Goal: Task Accomplishment & Management: Manage account settings

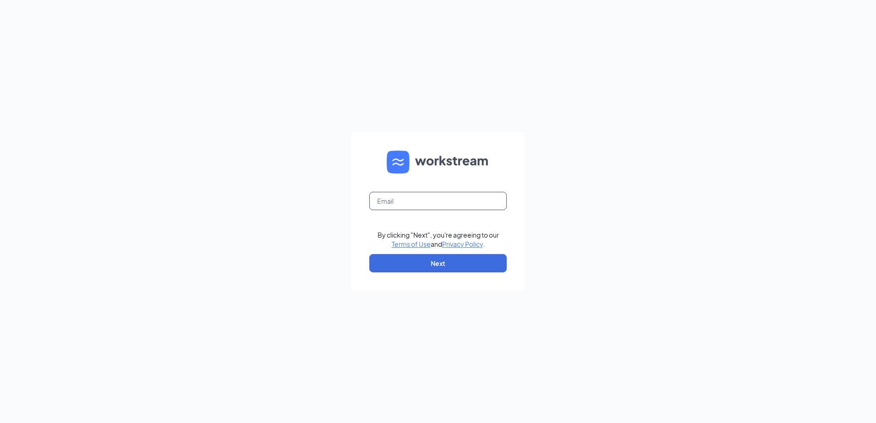
click at [441, 196] on input "text" at bounding box center [437, 201] width 137 height 18
type input "[PERSON_NAME][EMAIL_ADDRESS][DOMAIN_NAME]"
click at [442, 268] on button "Next" at bounding box center [437, 263] width 137 height 18
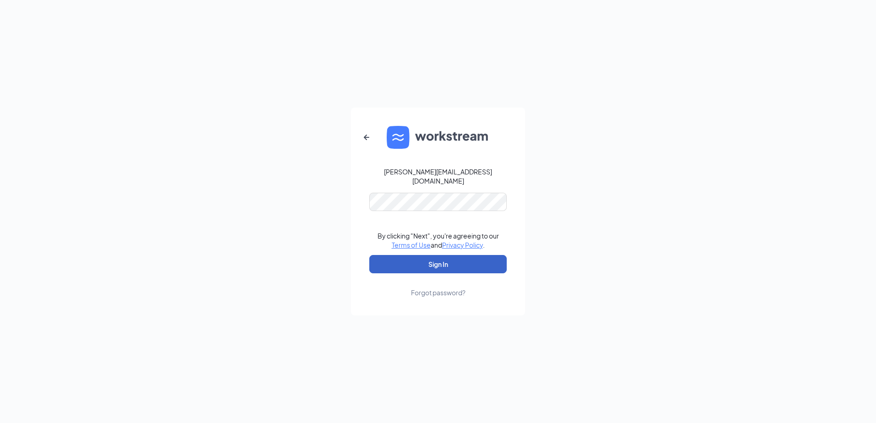
click at [447, 264] on button "Sign In" at bounding box center [437, 264] width 137 height 18
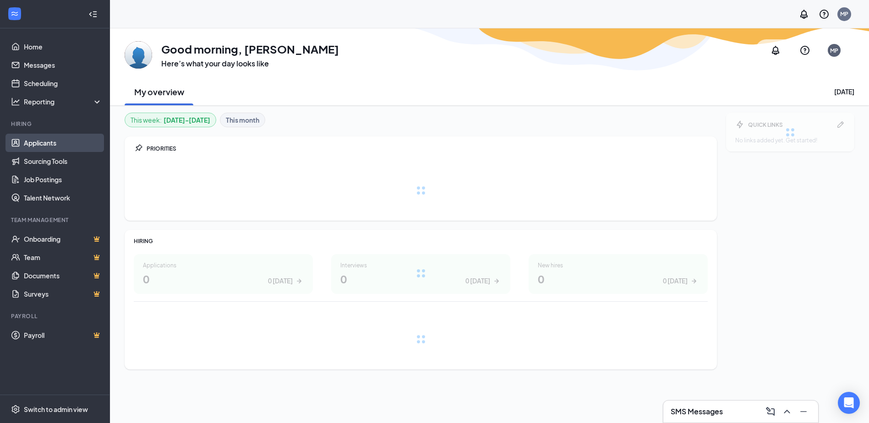
click at [60, 144] on link "Applicants" at bounding box center [63, 143] width 78 height 18
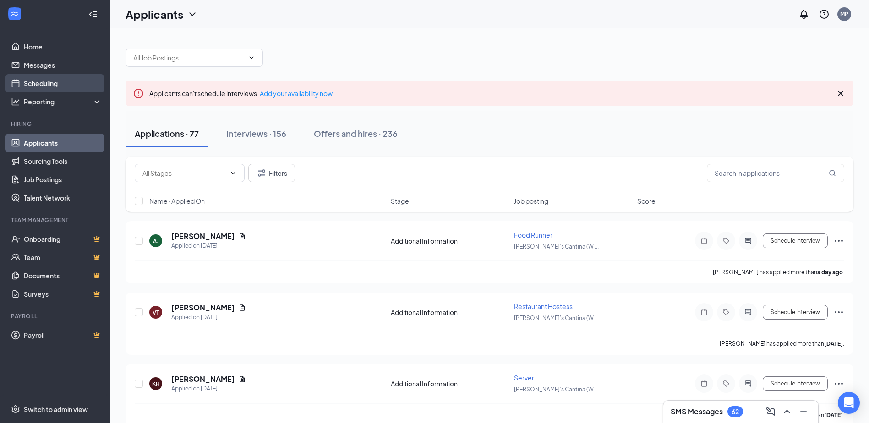
click at [44, 84] on link "Scheduling" at bounding box center [63, 83] width 78 height 18
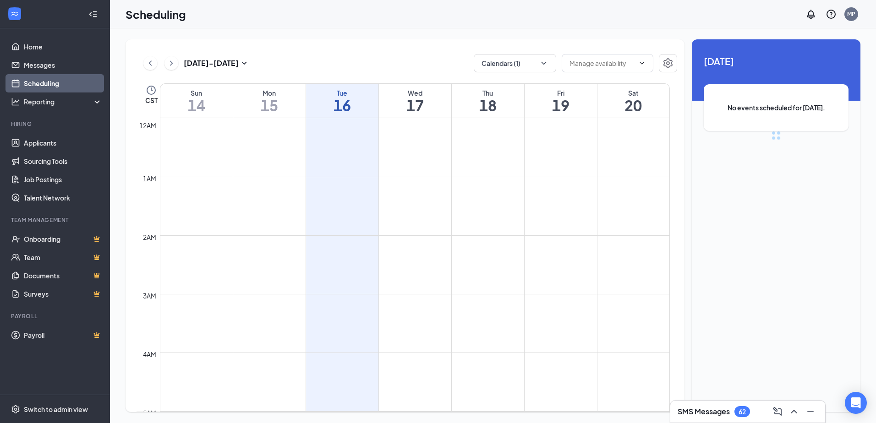
scroll to position [450, 0]
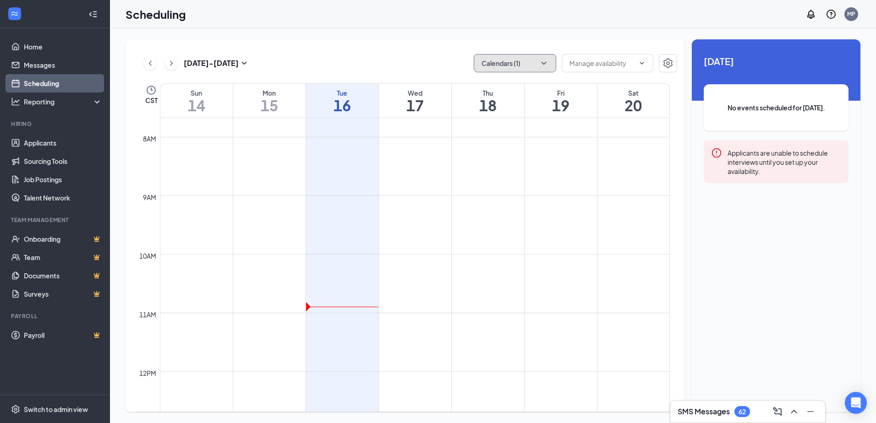
click at [501, 62] on button "Calendars (1)" at bounding box center [515, 63] width 82 height 18
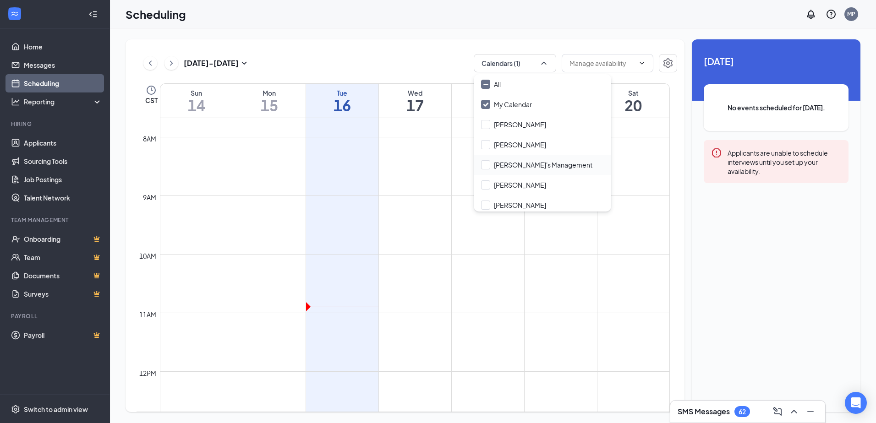
click at [525, 170] on div "[PERSON_NAME]'s Management" at bounding box center [542, 165] width 137 height 20
checkbox input "true"
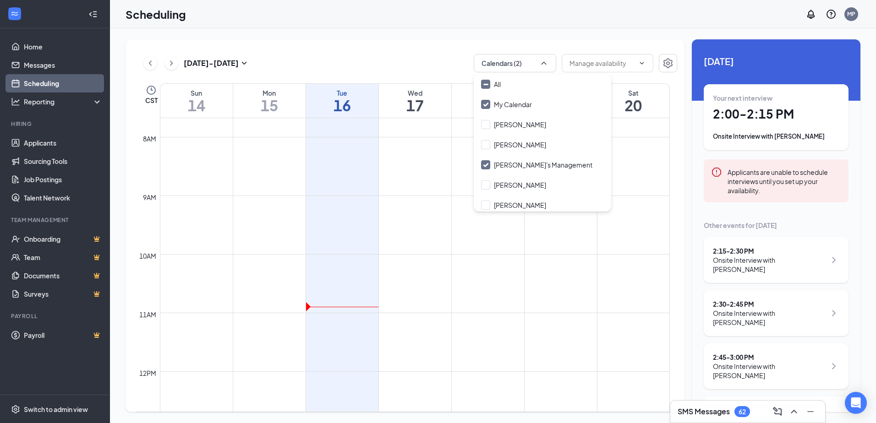
click at [425, 75] on div "[DATE] - [DATE] Calendars (2) CST Sun 14 Mon 15 Tue 16 Wed 17 Thu 18 Fri 19 Sat…" at bounding box center [404, 225] width 559 height 373
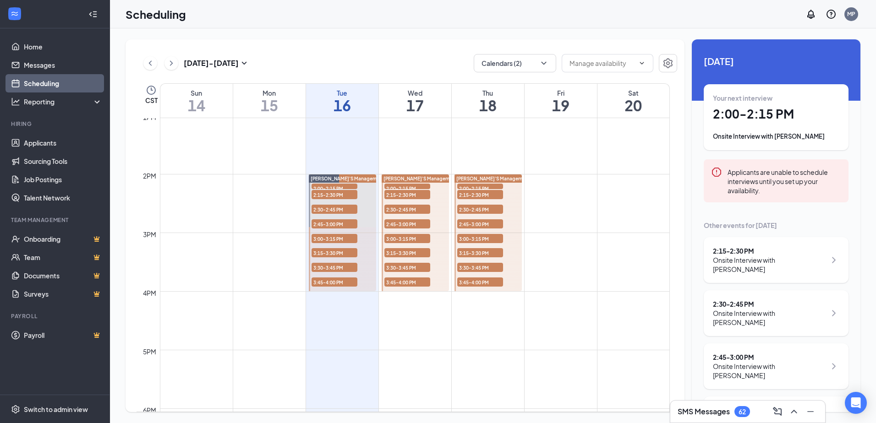
scroll to position [771, 0]
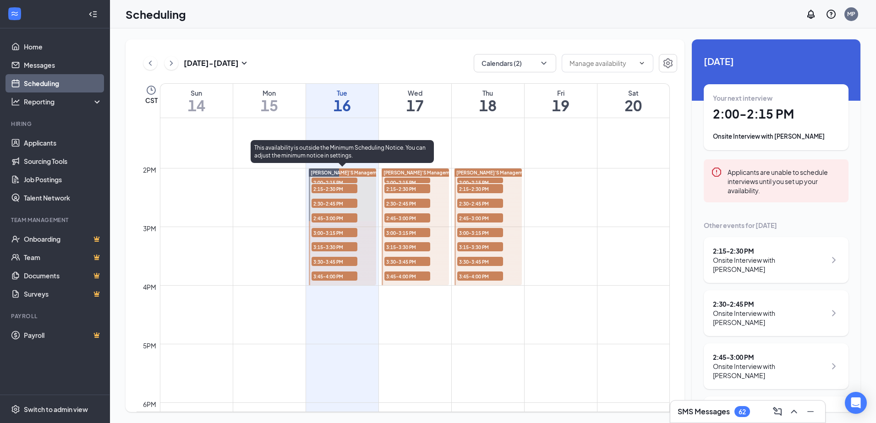
click at [350, 180] on span "2:00-2:15 PM" at bounding box center [334, 182] width 46 height 9
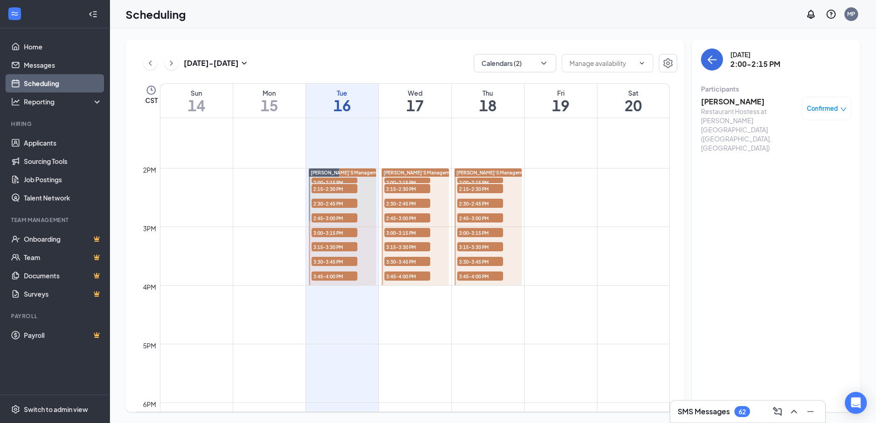
click at [753, 107] on div "Restaurant Hostess at [PERSON_NAME][GEOGRAPHIC_DATA] ([GEOGRAPHIC_DATA], [GEOGR…" at bounding box center [749, 130] width 96 height 46
click at [750, 104] on h3 "[PERSON_NAME]" at bounding box center [749, 102] width 96 height 10
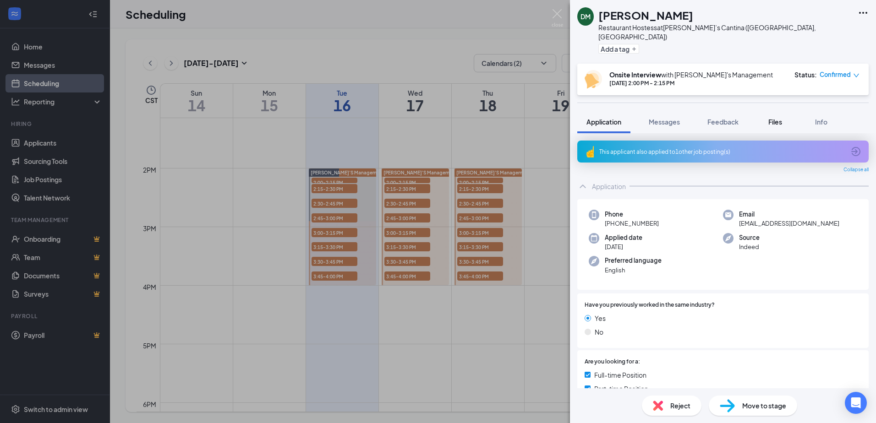
drag, startPoint x: 792, startPoint y: 109, endPoint x: 776, endPoint y: 114, distance: 16.4
click at [785, 111] on button "Files" at bounding box center [775, 121] width 37 height 23
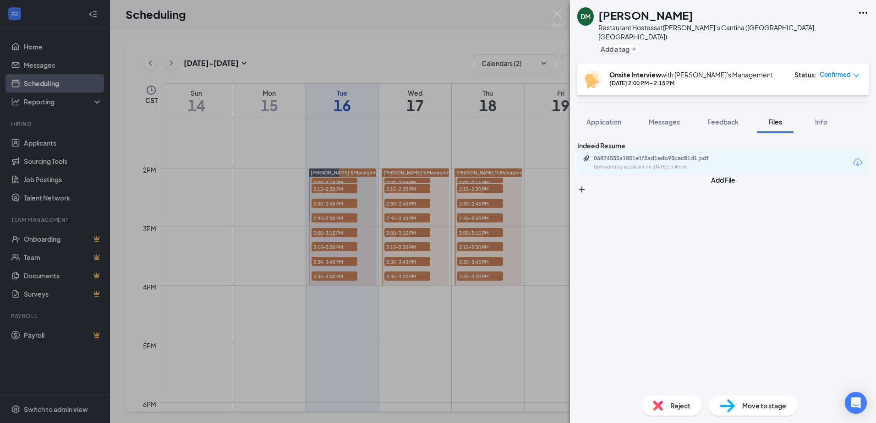
click at [852, 166] on icon "Download" at bounding box center [857, 162] width 11 height 11
click at [560, 149] on div "DM [PERSON_NAME] Restaurant Hostess at [PERSON_NAME][GEOGRAPHIC_DATA] ([GEOGRAP…" at bounding box center [438, 211] width 876 height 423
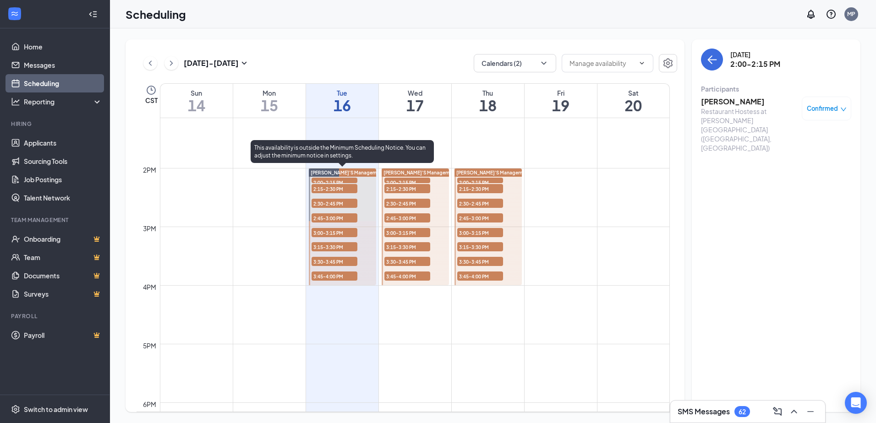
click at [354, 191] on span "2:15-2:30 PM" at bounding box center [334, 188] width 46 height 9
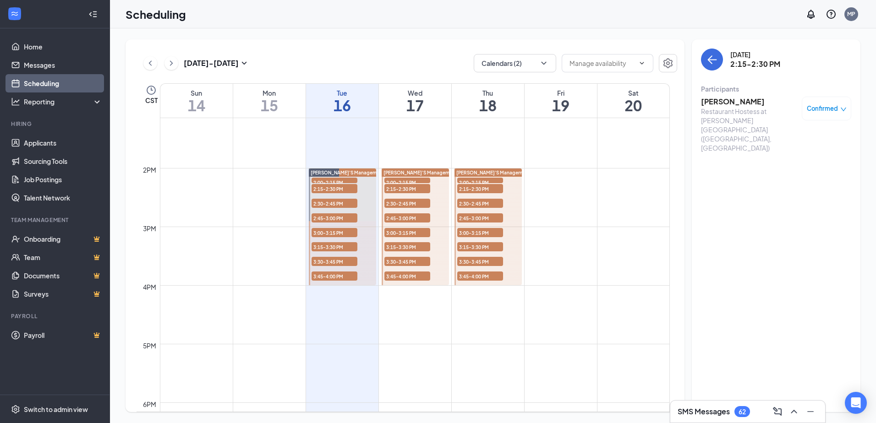
click at [747, 109] on div "Restaurant Hostess at [PERSON_NAME][GEOGRAPHIC_DATA] ([GEOGRAPHIC_DATA], [GEOGR…" at bounding box center [749, 130] width 96 height 46
click at [744, 104] on h3 "[PERSON_NAME]" at bounding box center [749, 102] width 96 height 10
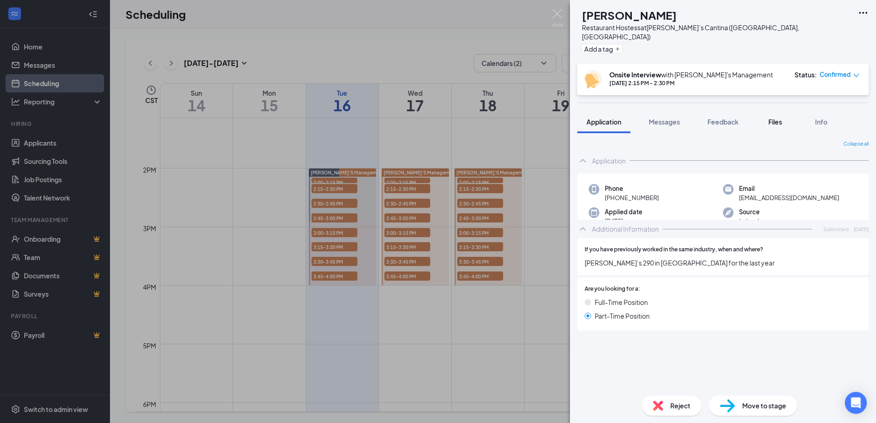
click at [779, 118] on span "Files" at bounding box center [775, 122] width 14 height 8
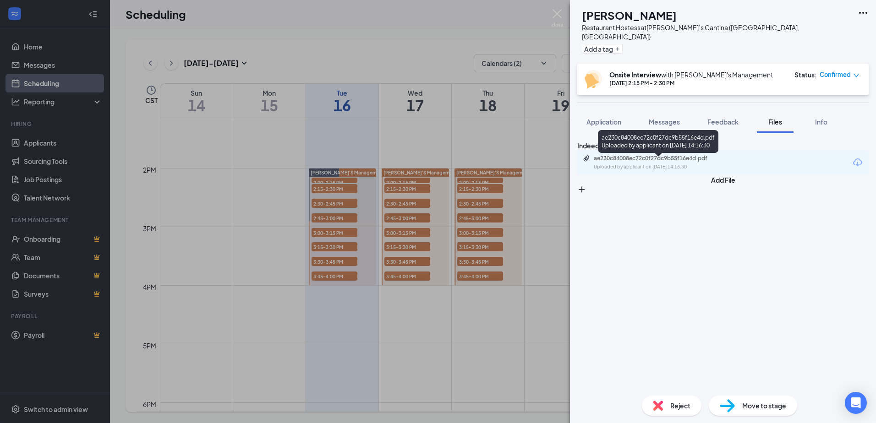
click at [722, 160] on div "ae230c84008ec72c0f27dc9b55f16e4d.pdf" at bounding box center [658, 158] width 128 height 7
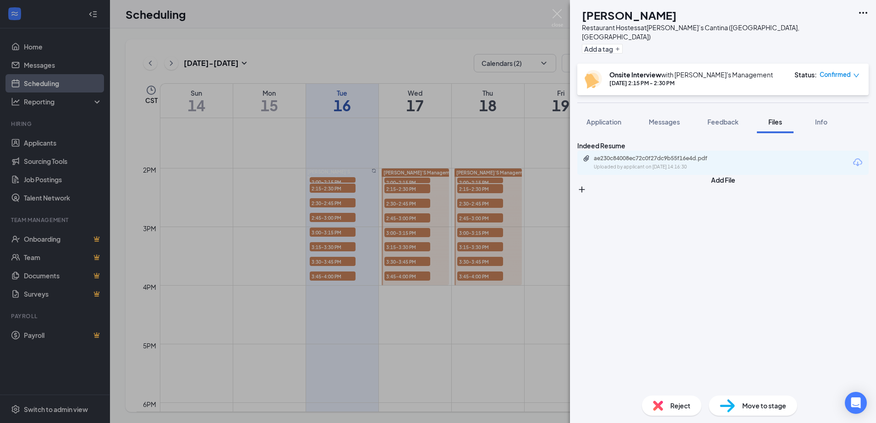
click at [509, 155] on div "SS [PERSON_NAME] Restaurant Hostess at [PERSON_NAME][GEOGRAPHIC_DATA] ([GEOGRAP…" at bounding box center [438, 211] width 876 height 423
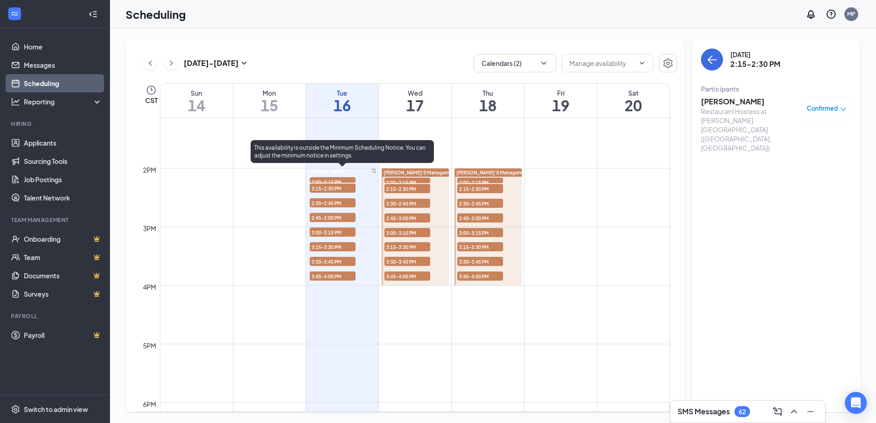
click at [348, 204] on span "2:30-2:45 PM" at bounding box center [333, 202] width 46 height 9
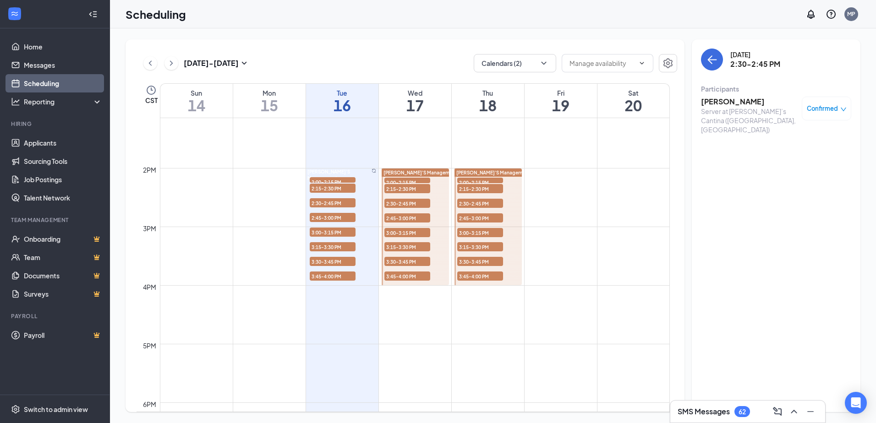
click at [742, 104] on h3 "[PERSON_NAME]" at bounding box center [749, 102] width 96 height 10
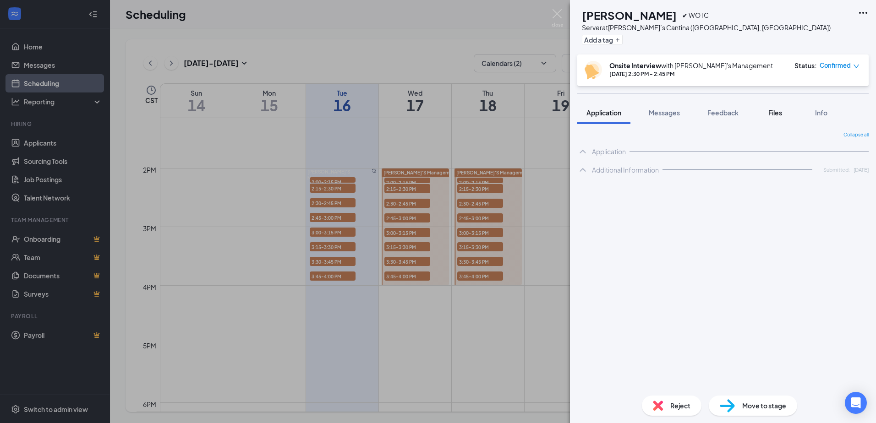
click at [771, 115] on span "Files" at bounding box center [775, 113] width 14 height 8
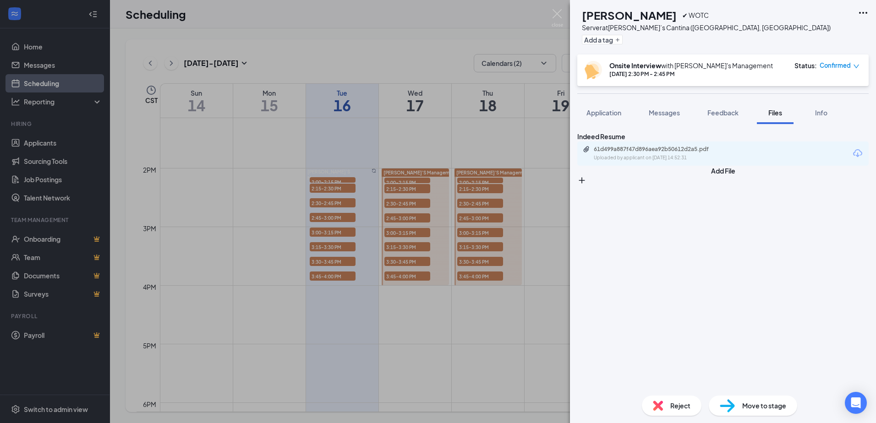
click at [719, 166] on div "Indeed Resume 61d499a887f47d896aea92b50612d2a5.pdf Uploaded by applicant on [DA…" at bounding box center [722, 148] width 291 height 34
click at [716, 153] on div "61d499a887f47d896aea92b50612d2a5.pdf" at bounding box center [658, 149] width 128 height 7
click at [430, 169] on div "MB [PERSON_NAME] ✔ WOTC Server at [PERSON_NAME]’s Cantina ([GEOGRAPHIC_DATA], […" at bounding box center [438, 211] width 876 height 423
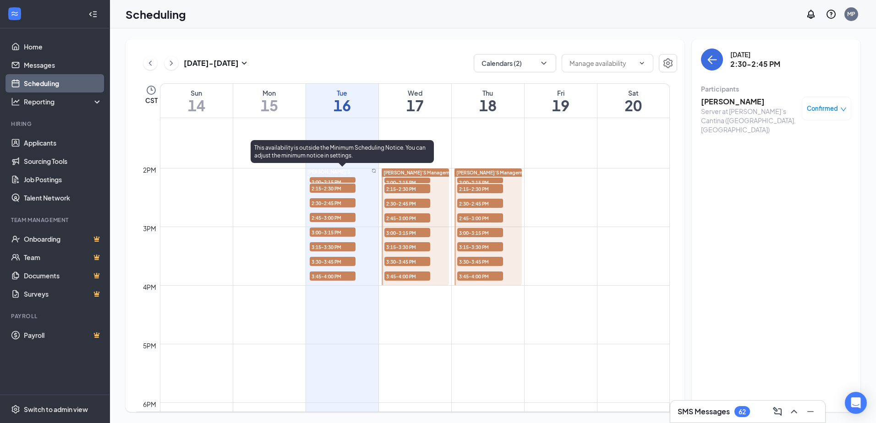
click at [345, 215] on span "2:45-3:00 PM" at bounding box center [333, 217] width 46 height 9
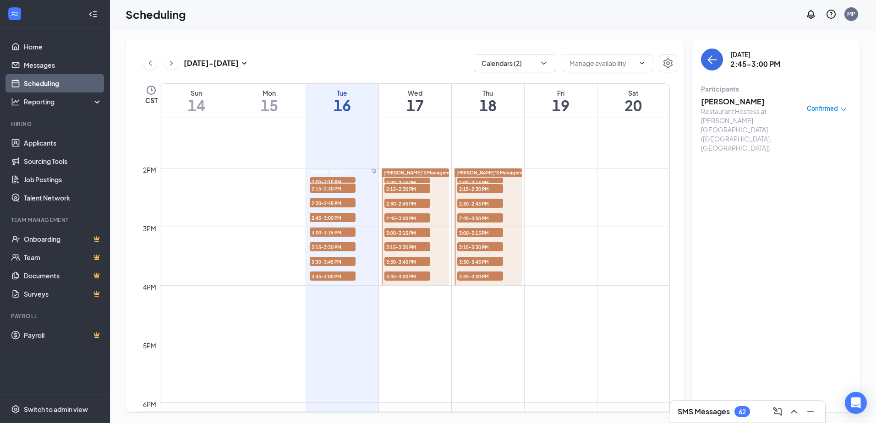
click at [733, 106] on h3 "[PERSON_NAME]" at bounding box center [749, 102] width 96 height 10
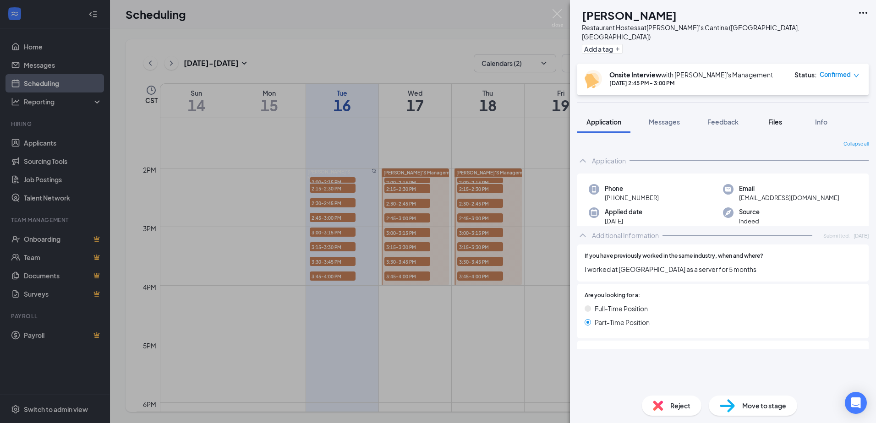
click at [782, 118] on span "Files" at bounding box center [775, 122] width 14 height 8
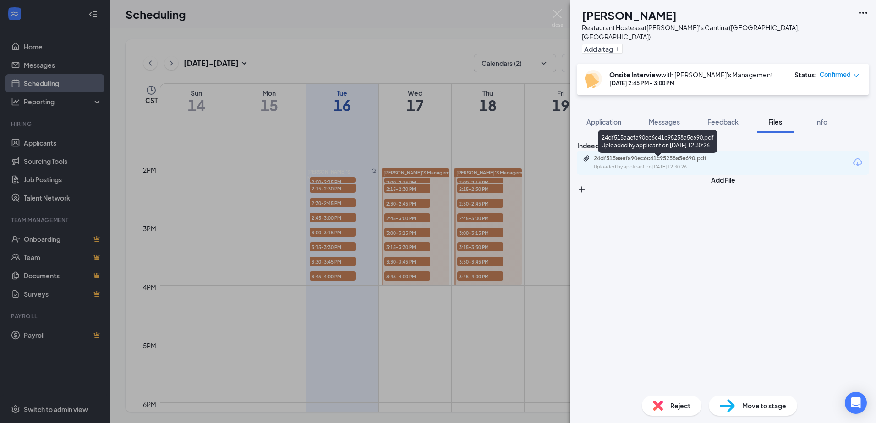
click at [680, 159] on div "24df515aaefa90ec6c41c95258a5e690.pdf" at bounding box center [658, 158] width 128 height 7
click at [277, 206] on div "KW [PERSON_NAME] Restaurant Hostess at [PERSON_NAME][GEOGRAPHIC_DATA] ([GEOGRAP…" at bounding box center [438, 211] width 876 height 423
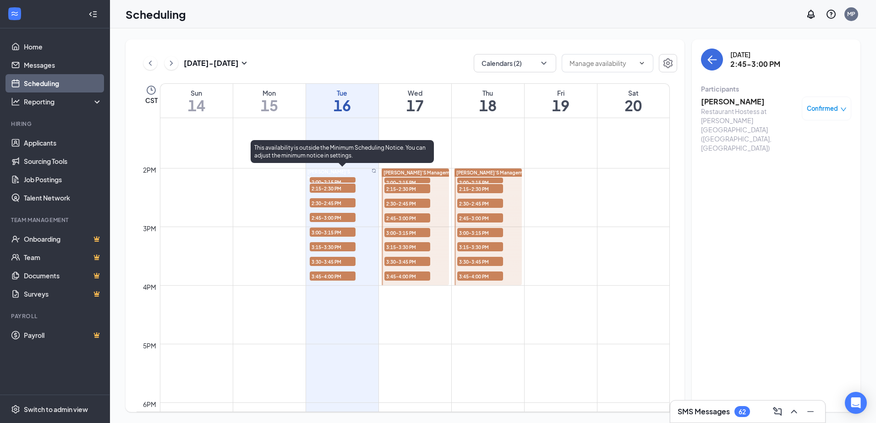
click at [324, 232] on span "3:00-3:15 PM" at bounding box center [333, 232] width 46 height 9
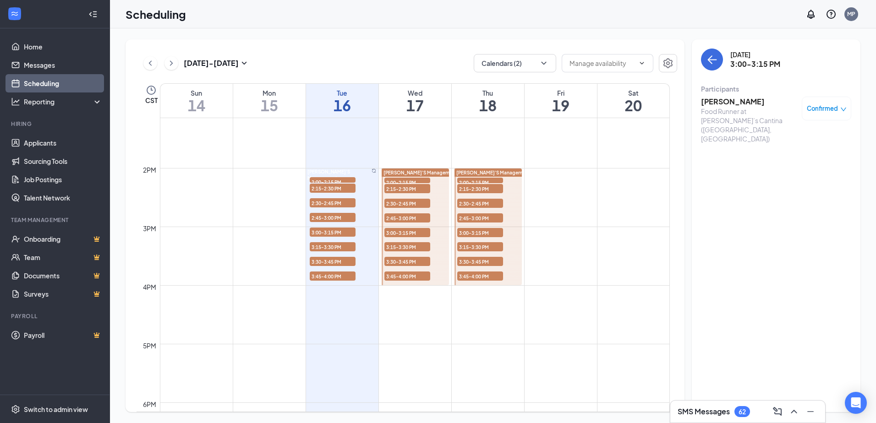
click at [718, 101] on h3 "[PERSON_NAME]" at bounding box center [749, 102] width 96 height 10
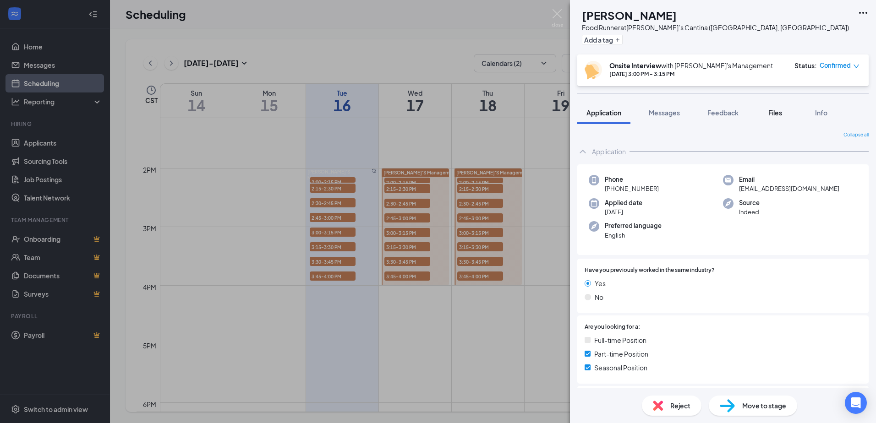
click at [786, 119] on button "Files" at bounding box center [775, 112] width 37 height 23
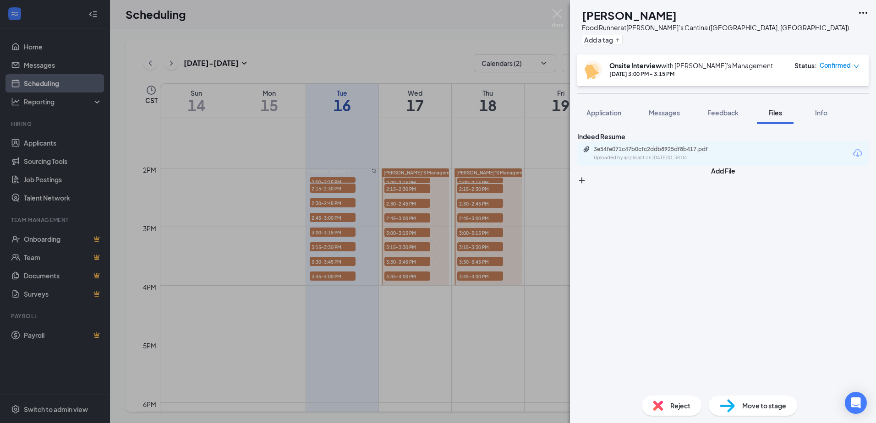
click at [690, 162] on div "Uploaded by applicant on [DATE] 01:38:04" at bounding box center [662, 157] width 137 height 7
click at [338, 235] on div "WC Wil'[PERSON_NAME] Food Runner at [PERSON_NAME]’s Cantina ([GEOGRAPHIC_DATA],…" at bounding box center [438, 211] width 876 height 423
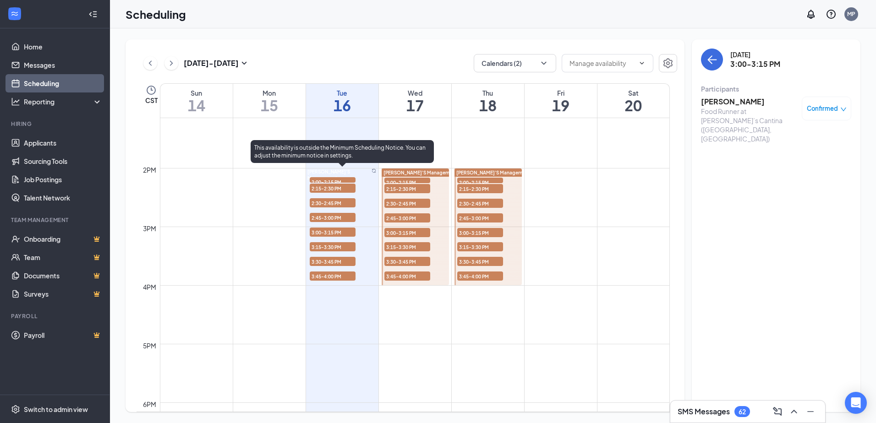
drag, startPoint x: 337, startPoint y: 246, endPoint x: 341, endPoint y: 243, distance: 5.2
click at [337, 246] on span "3:15-3:30 PM" at bounding box center [333, 246] width 46 height 9
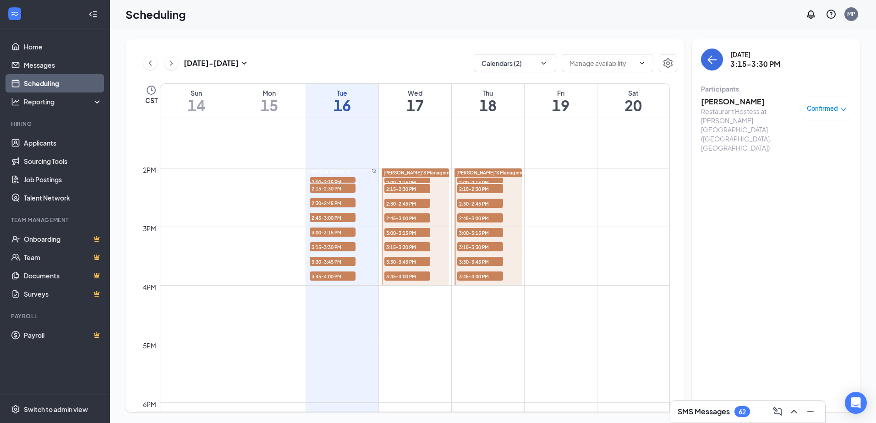
click at [742, 98] on h3 "[PERSON_NAME]" at bounding box center [749, 102] width 96 height 10
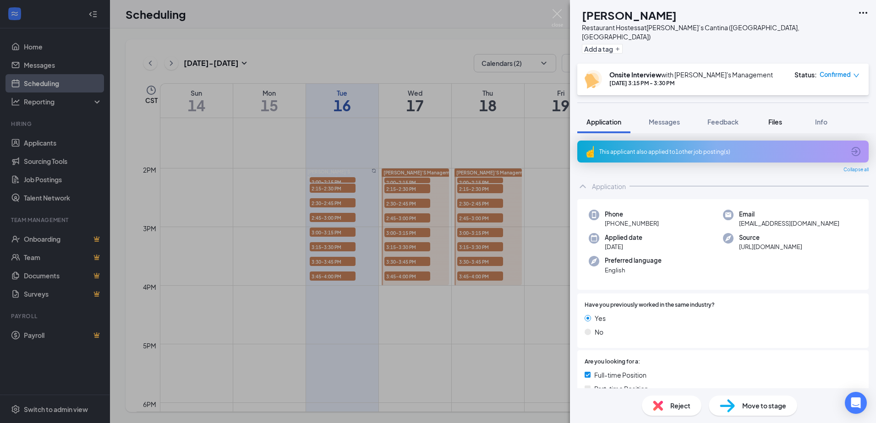
click at [779, 110] on button "Files" at bounding box center [775, 121] width 37 height 23
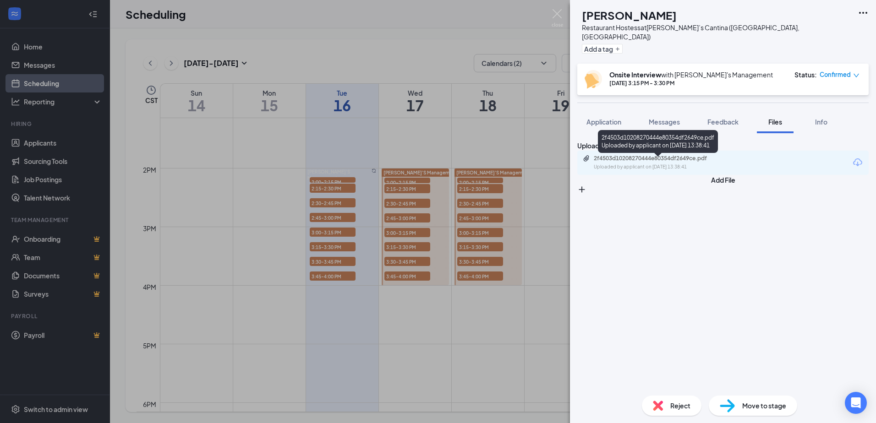
click at [720, 170] on div "Uploaded by applicant on [DATE] 13:38:41" at bounding box center [662, 167] width 137 height 7
click at [675, 162] on div "2f4503d10208270444e80354df2649ce.pdf" at bounding box center [658, 158] width 128 height 7
click at [354, 262] on div "AK [PERSON_NAME] Restaurant Hostess at [PERSON_NAME][GEOGRAPHIC_DATA] ([GEOGRAP…" at bounding box center [438, 211] width 876 height 423
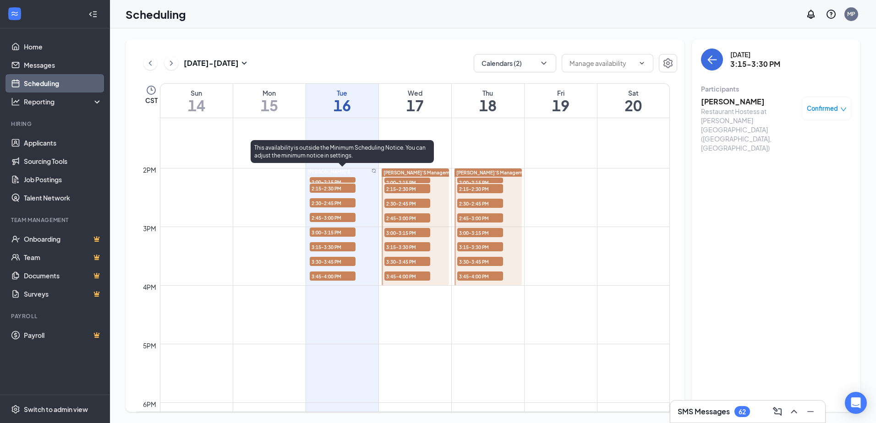
click at [343, 262] on span "3:30-3:45 PM" at bounding box center [333, 261] width 46 height 9
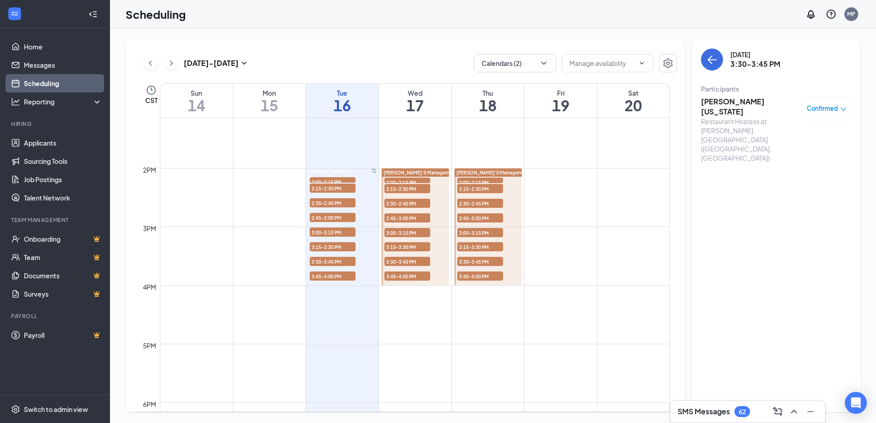
click at [738, 102] on h3 "[PERSON_NAME][US_STATE]" at bounding box center [749, 107] width 96 height 20
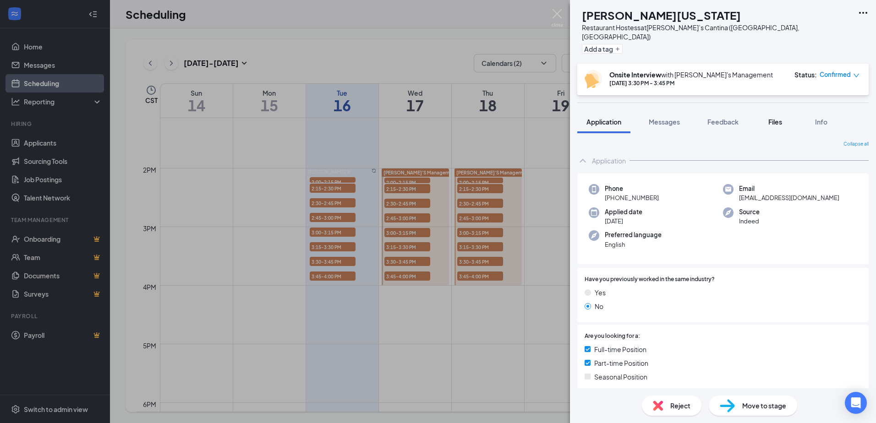
click at [766, 111] on button "Files" at bounding box center [775, 121] width 37 height 23
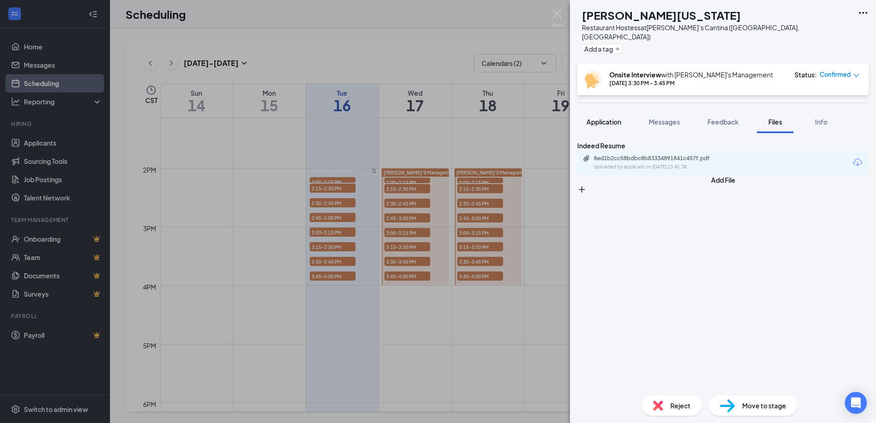
click at [619, 118] on span "Application" at bounding box center [603, 122] width 35 height 8
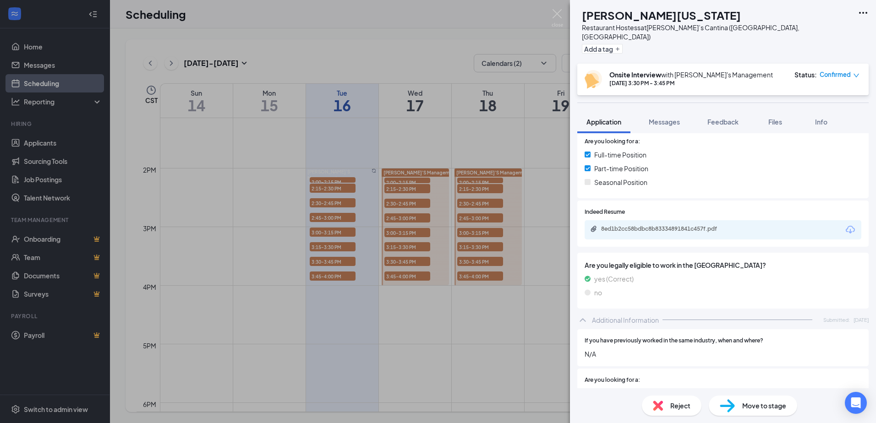
scroll to position [321, 0]
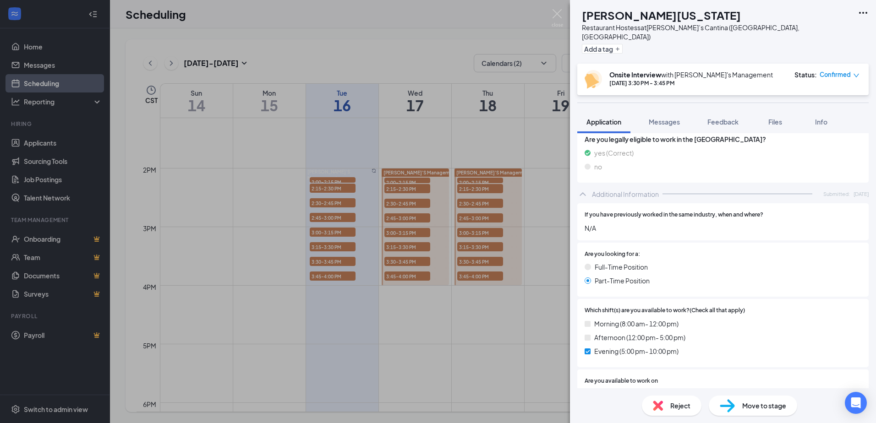
click at [684, 404] on span "Reject" at bounding box center [680, 406] width 20 height 10
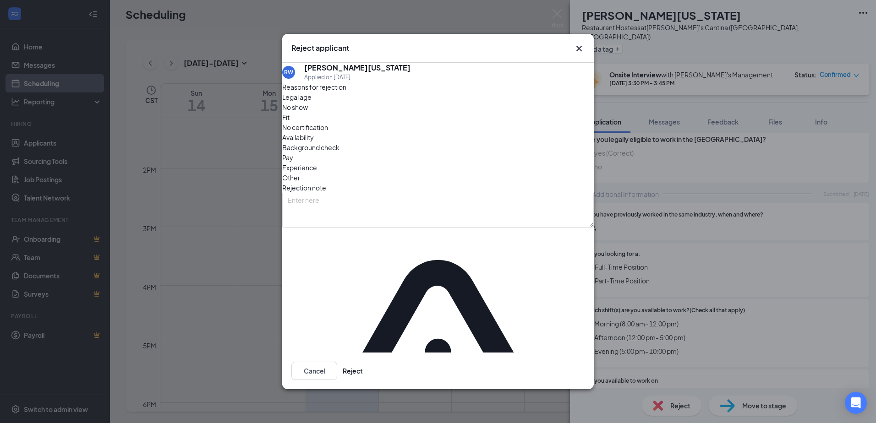
click at [368, 112] on div "No show" at bounding box center [437, 107] width 311 height 10
click at [363, 363] on button "Reject" at bounding box center [353, 371] width 20 height 18
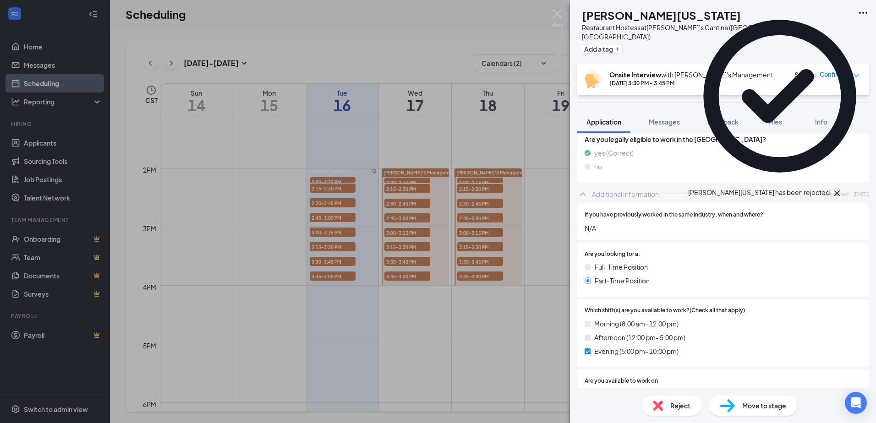
click at [435, 374] on div "[PERSON_NAME] [US_STATE] Restaurant Hostess at [PERSON_NAME][GEOGRAPHIC_DATA] (…" at bounding box center [438, 211] width 876 height 423
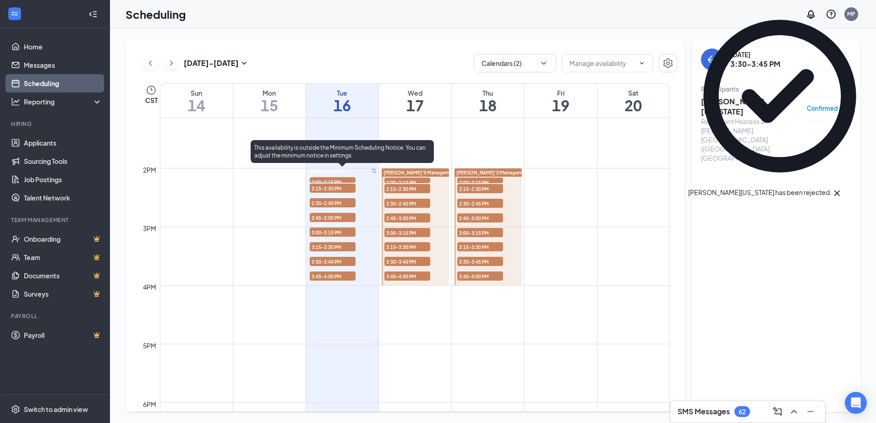
click at [337, 243] on span "3:15-3:30 PM" at bounding box center [333, 246] width 46 height 9
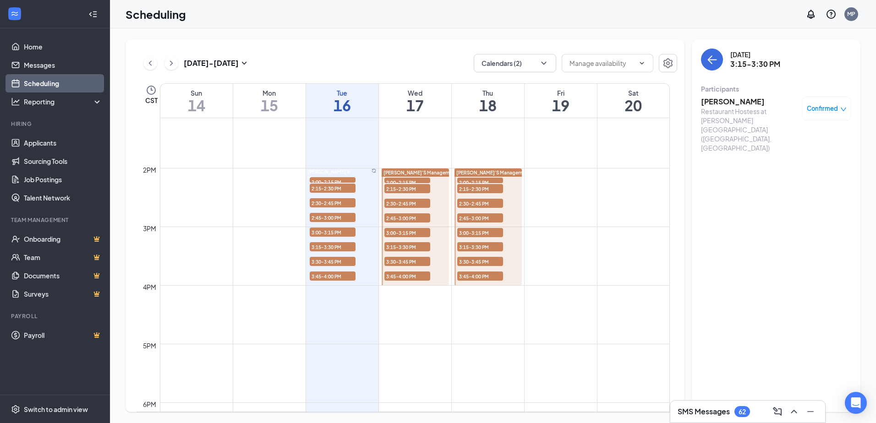
click at [709, 97] on h3 "[PERSON_NAME]" at bounding box center [749, 102] width 96 height 10
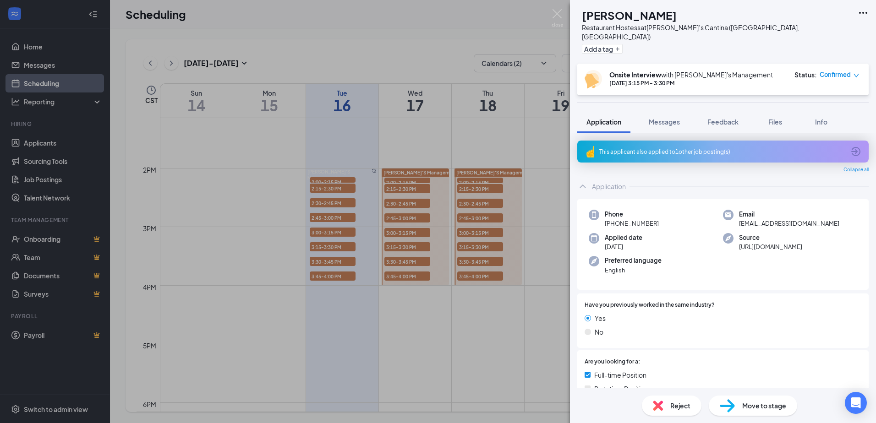
click at [597, 141] on div "This applicant also applied to 1 other job posting(s)" at bounding box center [722, 152] width 291 height 22
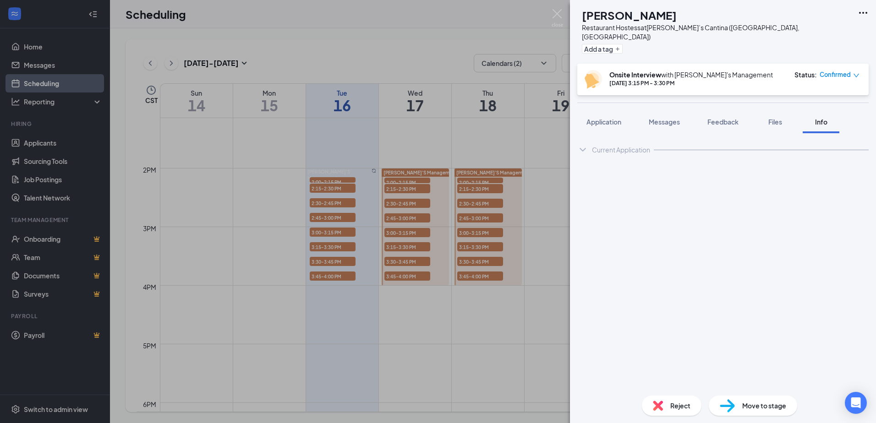
click at [549, 146] on div "AK [PERSON_NAME] Restaurant Hostess at [PERSON_NAME][GEOGRAPHIC_DATA] ([GEOGRAP…" at bounding box center [438, 211] width 876 height 423
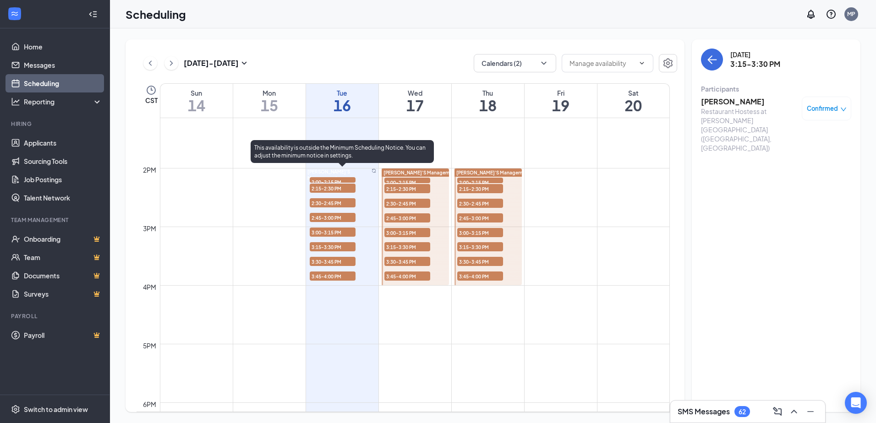
click at [314, 278] on span "3:45-4:00 PM" at bounding box center [333, 276] width 46 height 9
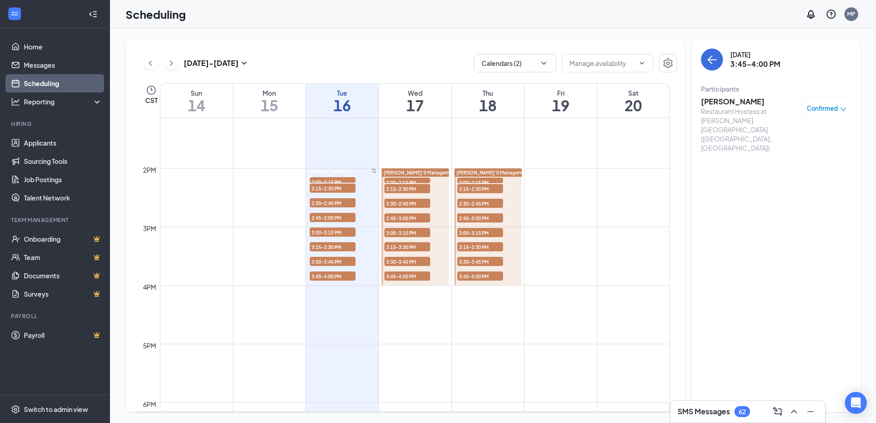
click at [739, 107] on div "Restaurant Hostess at [PERSON_NAME][GEOGRAPHIC_DATA] ([GEOGRAPHIC_DATA], [GEOGR…" at bounding box center [749, 130] width 96 height 46
click at [739, 106] on h3 "[PERSON_NAME]" at bounding box center [749, 102] width 96 height 10
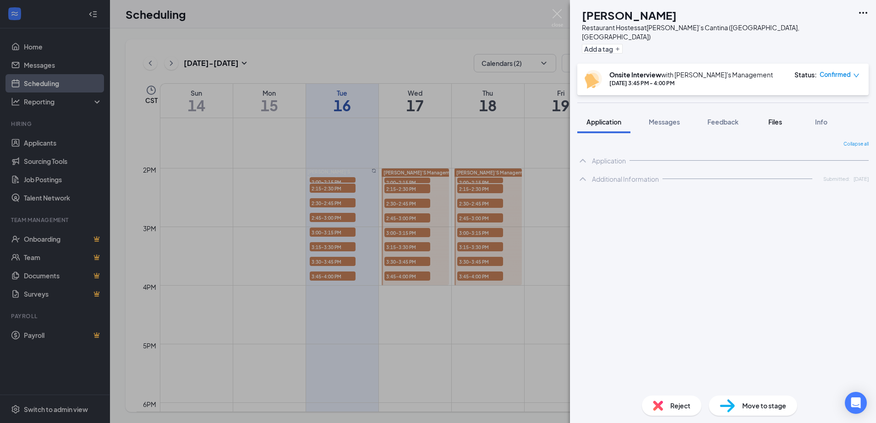
drag, startPoint x: 739, startPoint y: 106, endPoint x: 768, endPoint y: 120, distance: 31.5
click at [768, 120] on button "Files" at bounding box center [775, 121] width 37 height 23
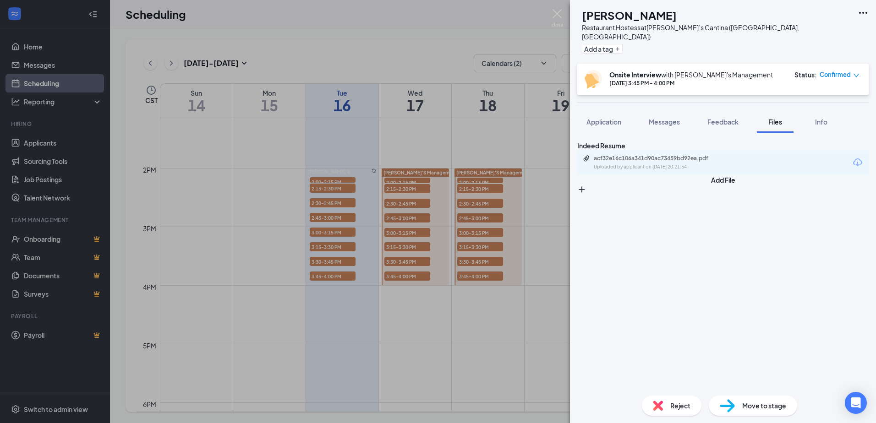
click at [708, 158] on div "acf32e16c106a341d90ac73459bd92ea.pdf Uploaded by applicant on [DATE] 20:21:54" at bounding box center [722, 163] width 291 height 24
click at [707, 161] on div "acf32e16c106a341d90ac73459bd92ea.pdf" at bounding box center [658, 158] width 128 height 7
click at [245, 166] on div "[PERSON_NAME] Restaurant Hostess at [PERSON_NAME][GEOGRAPHIC_DATA] ([GEOGRAPHIC…" at bounding box center [438, 211] width 876 height 423
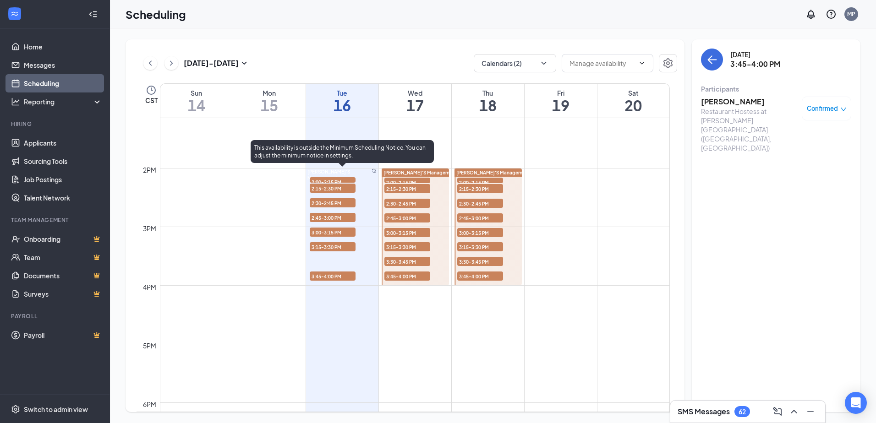
drag, startPoint x: 333, startPoint y: 238, endPoint x: 333, endPoint y: 251, distance: 12.4
click at [371, 181] on div at bounding box center [373, 175] width 5 height 13
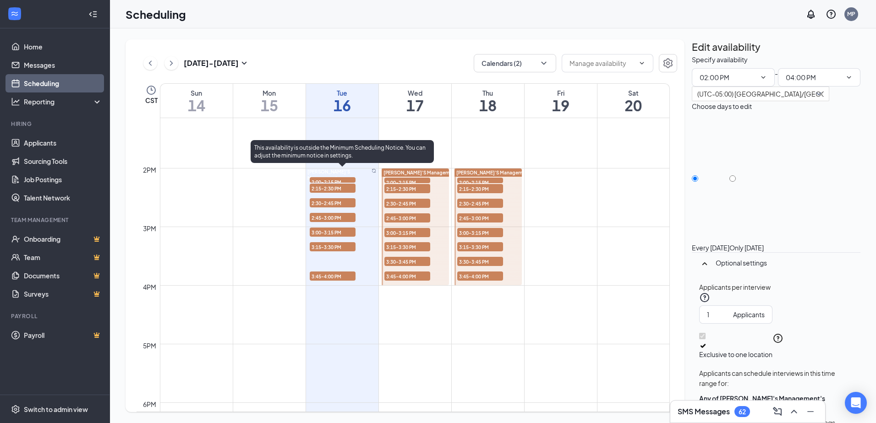
click at [333, 246] on span "3:15-3:30 PM" at bounding box center [333, 246] width 46 height 9
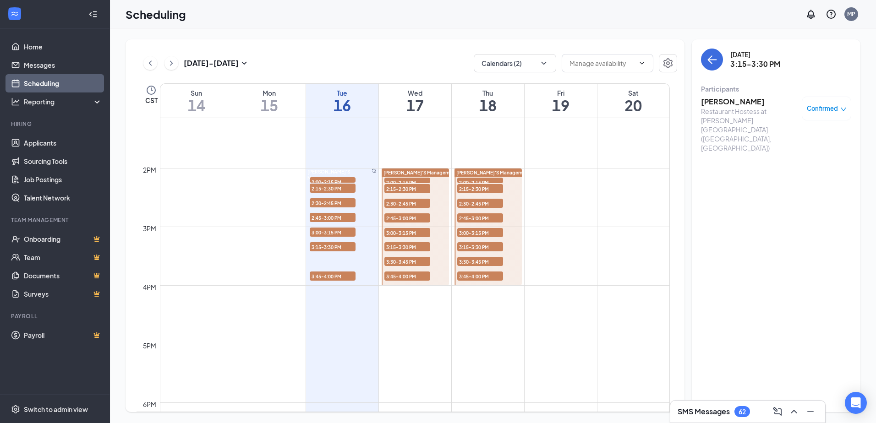
click at [746, 100] on h3 "[PERSON_NAME]" at bounding box center [749, 102] width 96 height 10
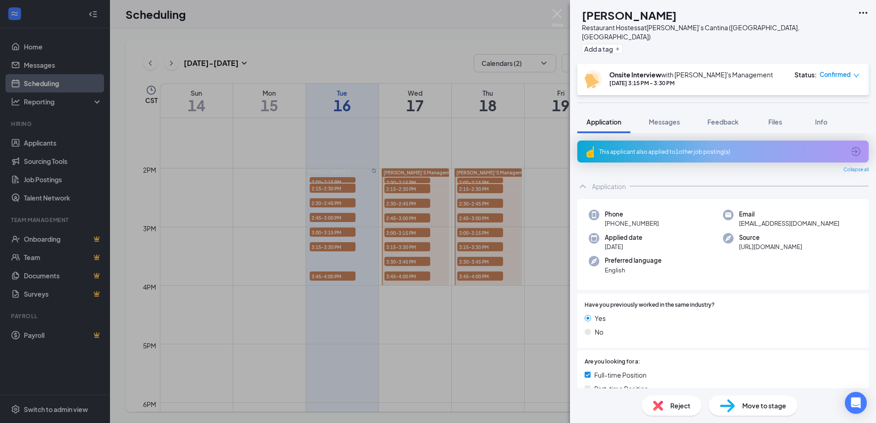
click at [655, 408] on img at bounding box center [658, 406] width 10 height 10
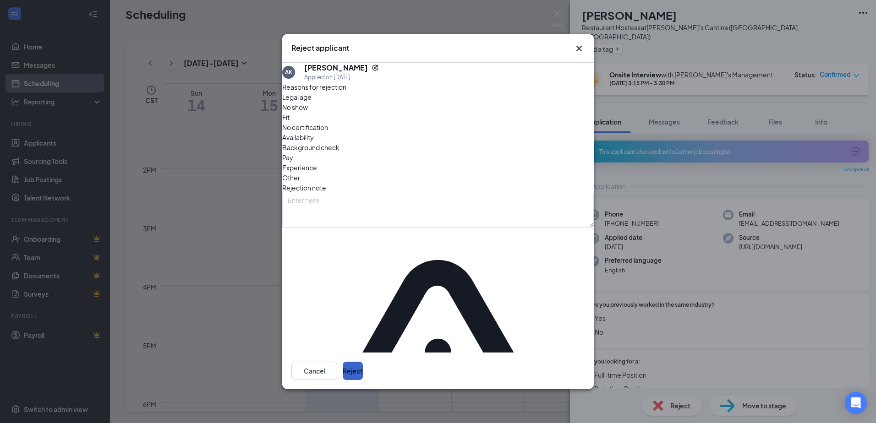
click at [363, 362] on button "Reject" at bounding box center [353, 371] width 20 height 18
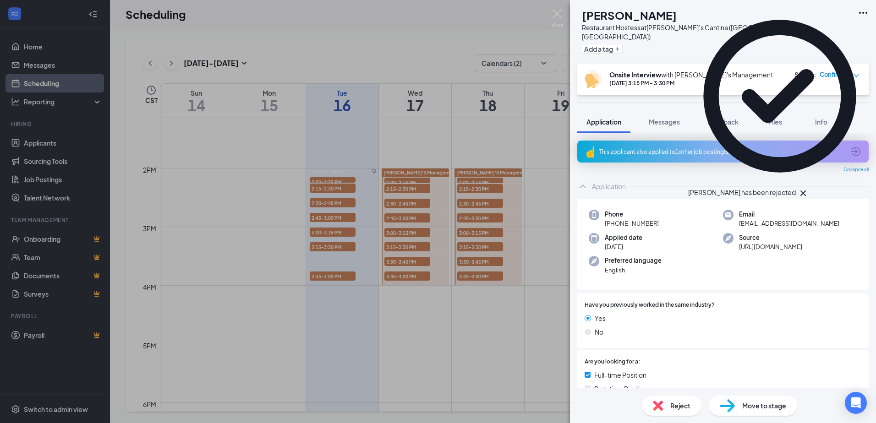
click at [519, 358] on div "AK [PERSON_NAME] Restaurant Hostess at [PERSON_NAME]’s Cantina ([GEOGRAPHIC_DAT…" at bounding box center [438, 211] width 876 height 423
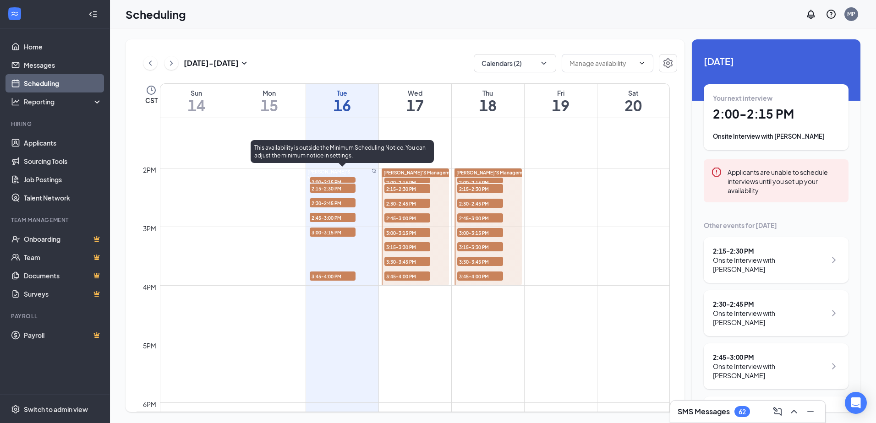
click at [324, 180] on span "2:00-2:15 PM" at bounding box center [333, 181] width 46 height 9
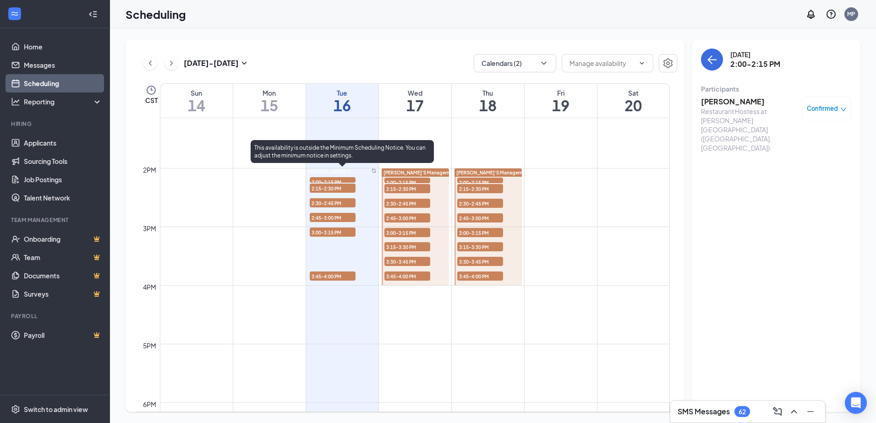
click at [343, 188] on span "2:15-2:30 PM" at bounding box center [333, 188] width 46 height 9
click at [348, 202] on span "2:30-2:45 PM" at bounding box center [333, 202] width 46 height 9
click at [349, 213] on div "2:45-3:00 PM 1" at bounding box center [333, 217] width 48 height 11
click at [347, 232] on span "3:00-3:15 PM" at bounding box center [333, 232] width 46 height 9
click at [338, 281] on div "3:45-4:00 PM 1" at bounding box center [333, 276] width 48 height 11
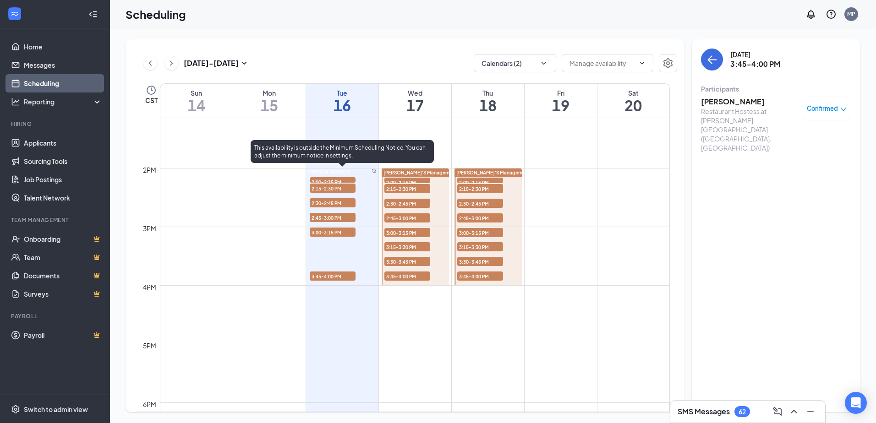
drag, startPoint x: 336, startPoint y: 277, endPoint x: 875, endPoint y: 46, distance: 586.8
click at [420, 266] on tr "[PERSON_NAME]'s Management 2:00-2:15 PM 1 2:15-2:30 PM 1 2:30-2:45 PM 1 2:45-3:…" at bounding box center [402, 50] width 533 height 1407
